Goal: Transaction & Acquisition: Purchase product/service

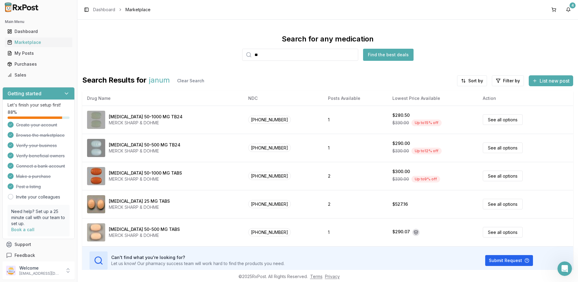
type input "*"
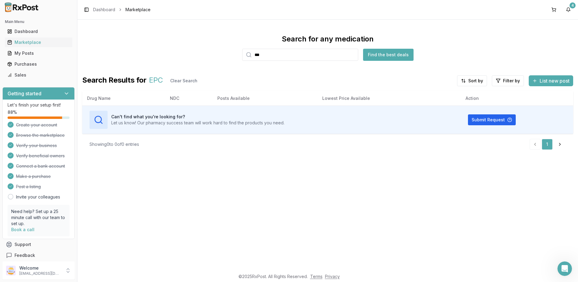
drag, startPoint x: 270, startPoint y: 55, endPoint x: 240, endPoint y: 59, distance: 30.4
click at [240, 59] on div "Search for any medication *** Find the best deals" at bounding box center [327, 47] width 491 height 27
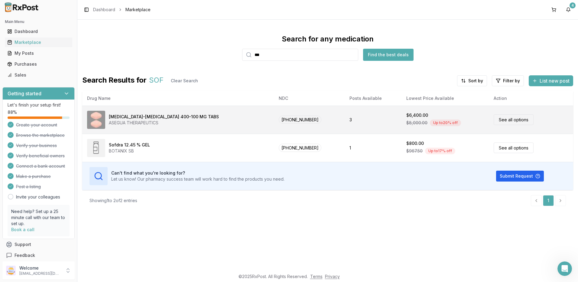
type input "***"
click at [502, 118] on link "See all options" at bounding box center [513, 119] width 40 height 11
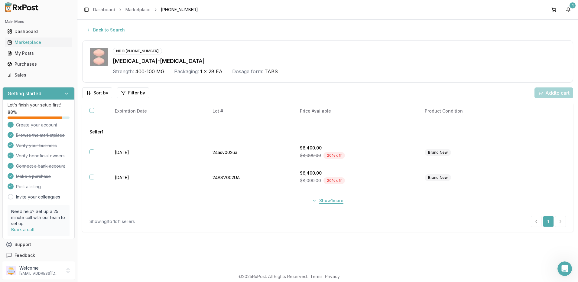
click at [333, 200] on button "Show 1 more" at bounding box center [327, 200] width 39 height 11
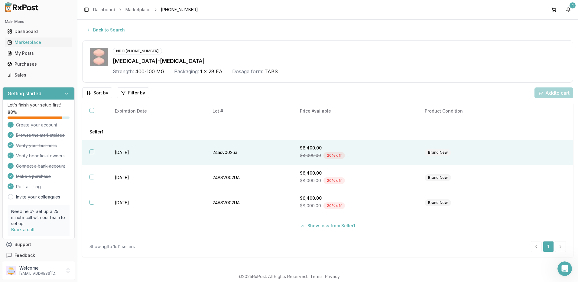
drag, startPoint x: 141, startPoint y: 155, endPoint x: 110, endPoint y: 157, distance: 31.2
click at [110, 157] on td "[DATE]" at bounding box center [157, 152] width 98 height 25
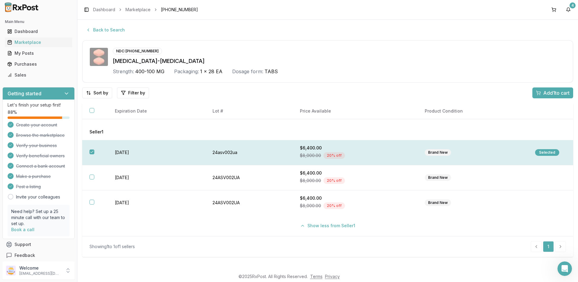
drag, startPoint x: 110, startPoint y: 157, endPoint x: 164, endPoint y: 153, distance: 54.2
click at [164, 153] on td "[DATE]" at bounding box center [157, 152] width 98 height 25
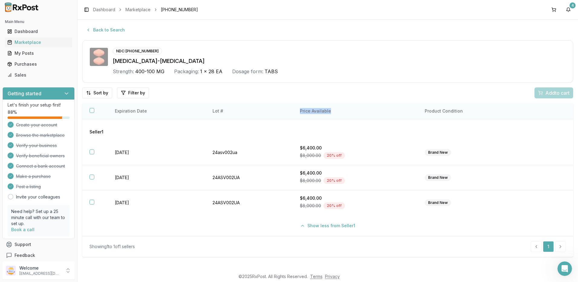
drag, startPoint x: 336, startPoint y: 111, endPoint x: 291, endPoint y: 114, distance: 45.4
click at [291, 114] on tr "Expiration Date Lot # Price Available Product Condition" at bounding box center [327, 111] width 491 height 16
drag, startPoint x: 291, startPoint y: 114, endPoint x: 256, endPoint y: 115, distance: 35.1
click at [256, 115] on th "Lot #" at bounding box center [248, 111] width 87 height 16
drag, startPoint x: 338, startPoint y: 111, endPoint x: 103, endPoint y: 114, distance: 234.5
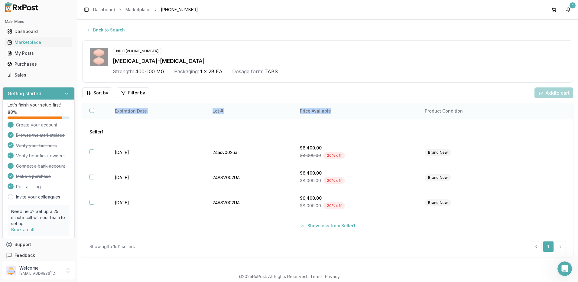
click at [103, 114] on tr "Expiration Date Lot # Price Available Product Condition" at bounding box center [327, 111] width 491 height 16
click at [365, 59] on div "[MEDICAL_DATA]-[MEDICAL_DATA]" at bounding box center [339, 61] width 453 height 8
